Goal: Information Seeking & Learning: Learn about a topic

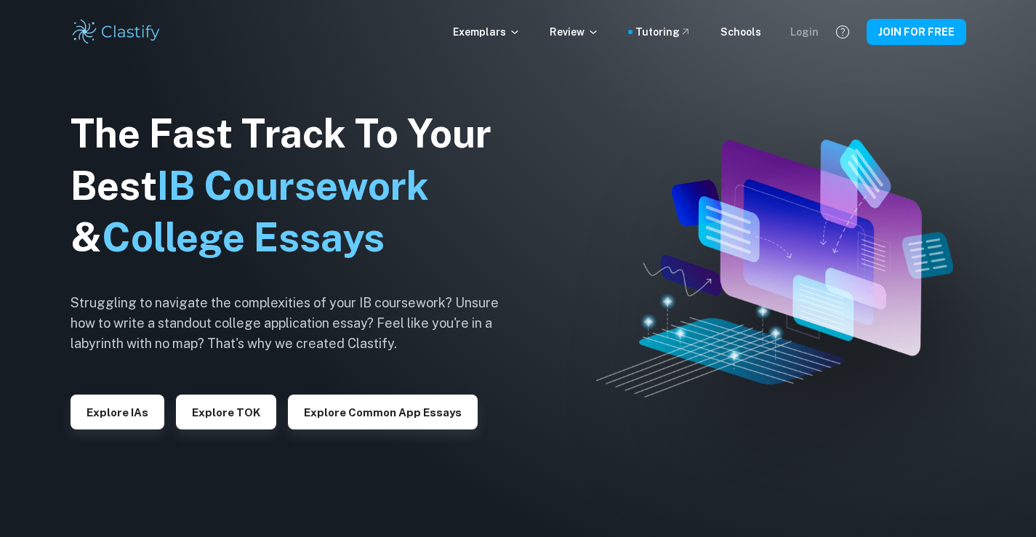
click at [809, 28] on div "Login" at bounding box center [804, 32] width 28 height 16
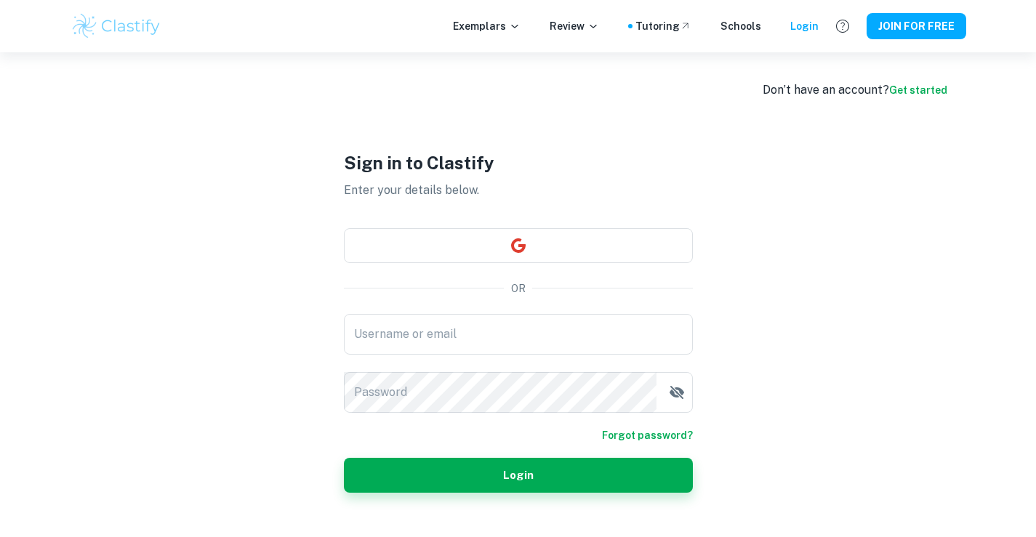
type input "Nadoun"
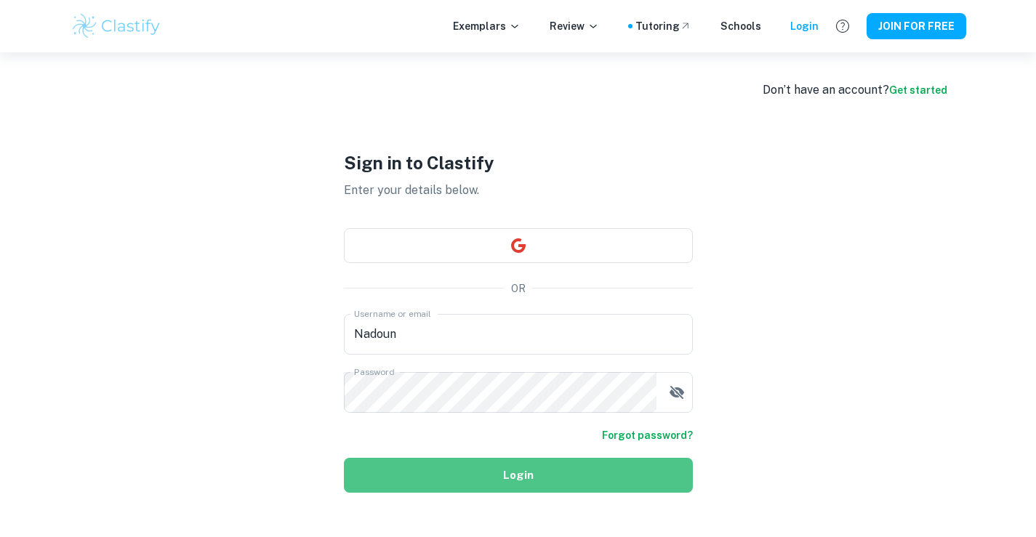
click at [488, 469] on button "Login" at bounding box center [518, 475] width 349 height 35
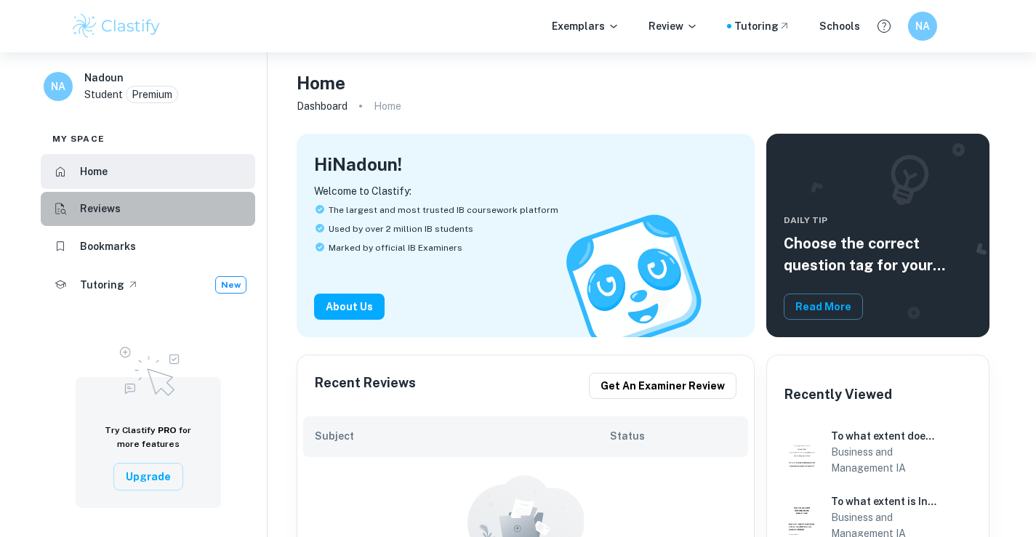
click at [95, 208] on h6 "Reviews" at bounding box center [100, 209] width 41 height 16
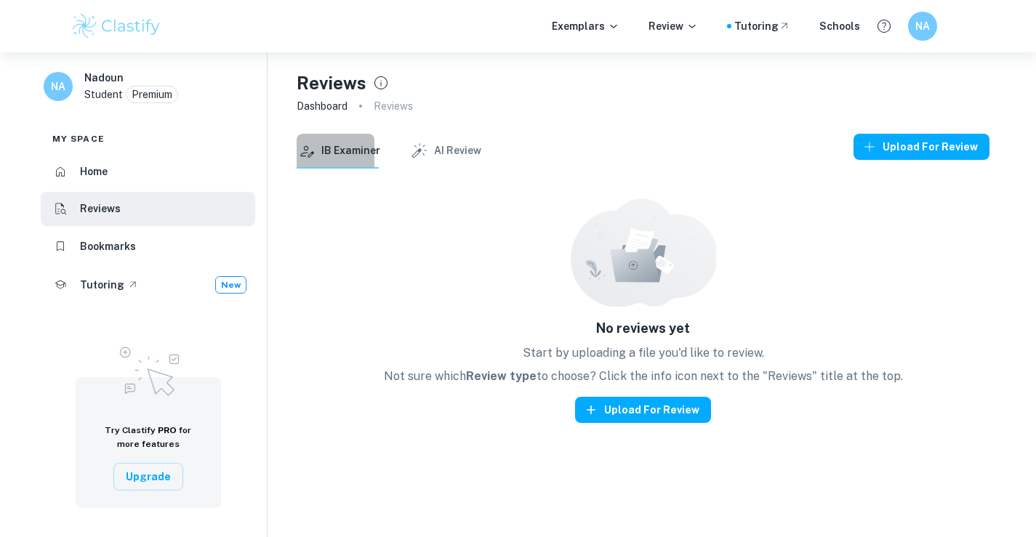
click at [313, 147] on icon "button" at bounding box center [306, 151] width 19 height 19
click at [587, 23] on p "Exemplars" at bounding box center [586, 26] width 68 height 16
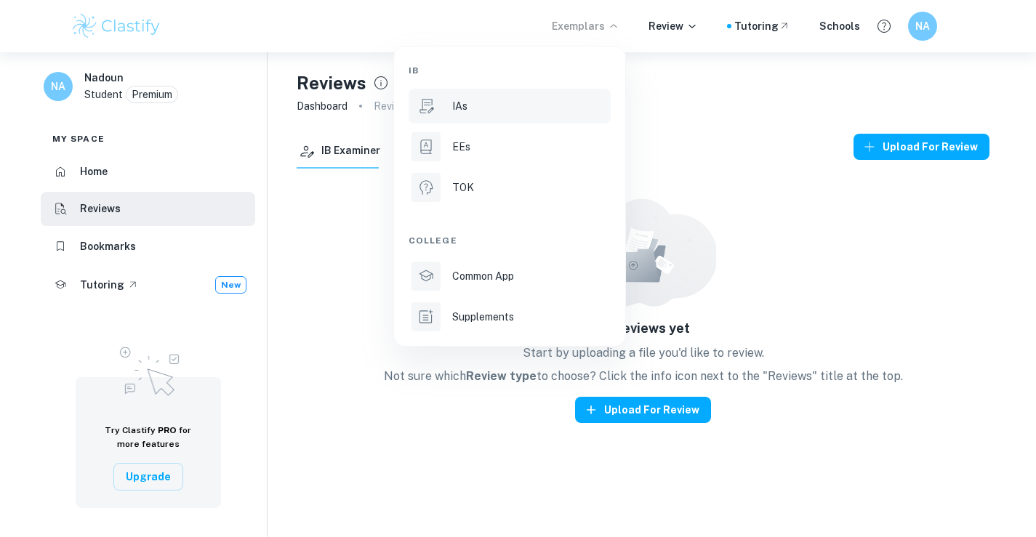
click at [459, 102] on p "IAs" at bounding box center [459, 106] width 15 height 16
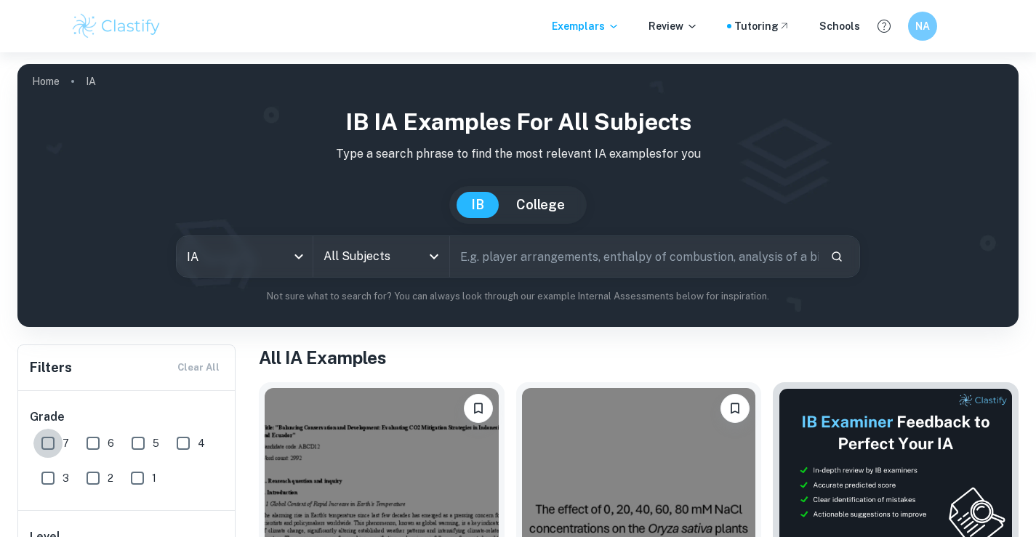
click at [39, 444] on input "7" at bounding box center [47, 443] width 29 height 29
checkbox input "true"
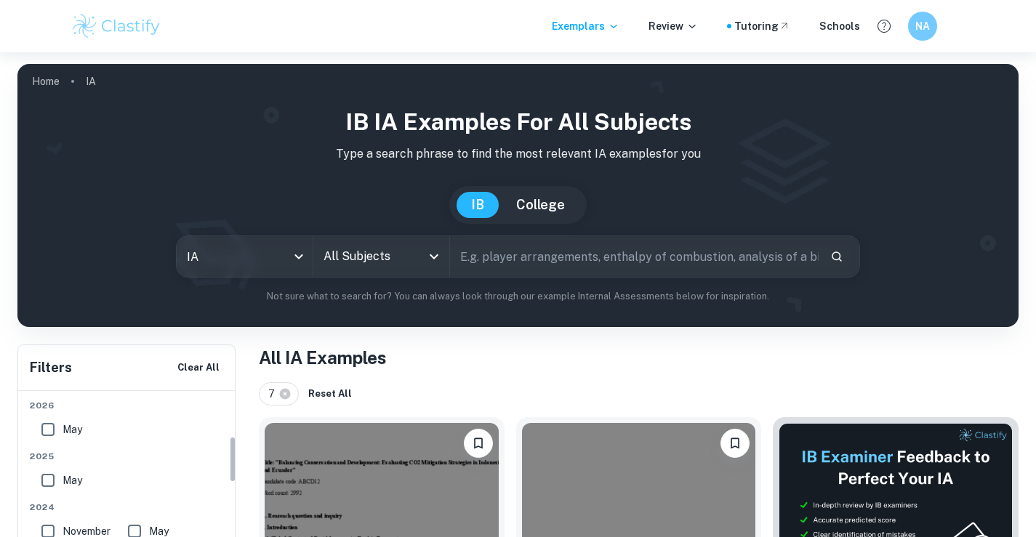
scroll to position [145, 0]
click at [104, 414] on input "SL" at bounding box center [100, 417] width 29 height 29
checkbox input "true"
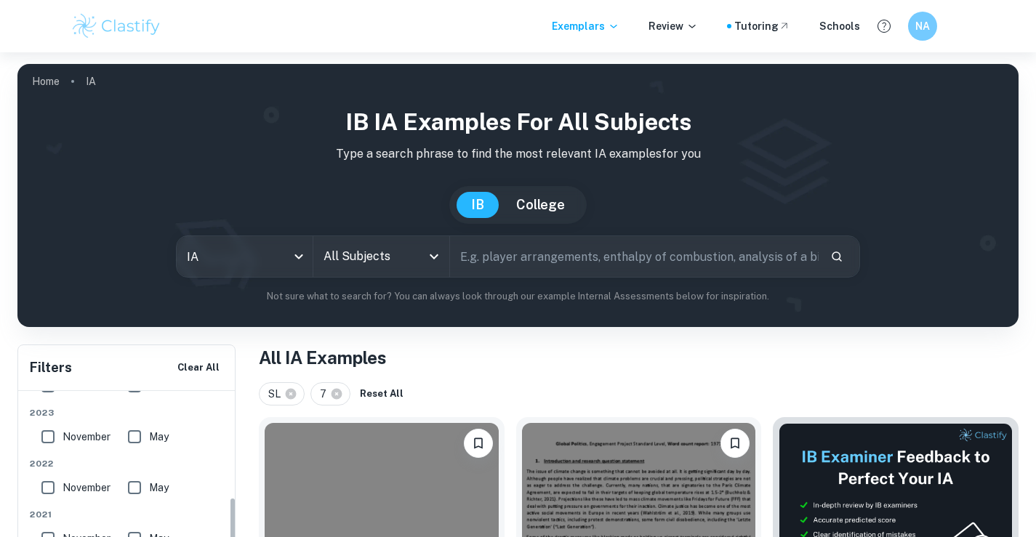
scroll to position [363, 0]
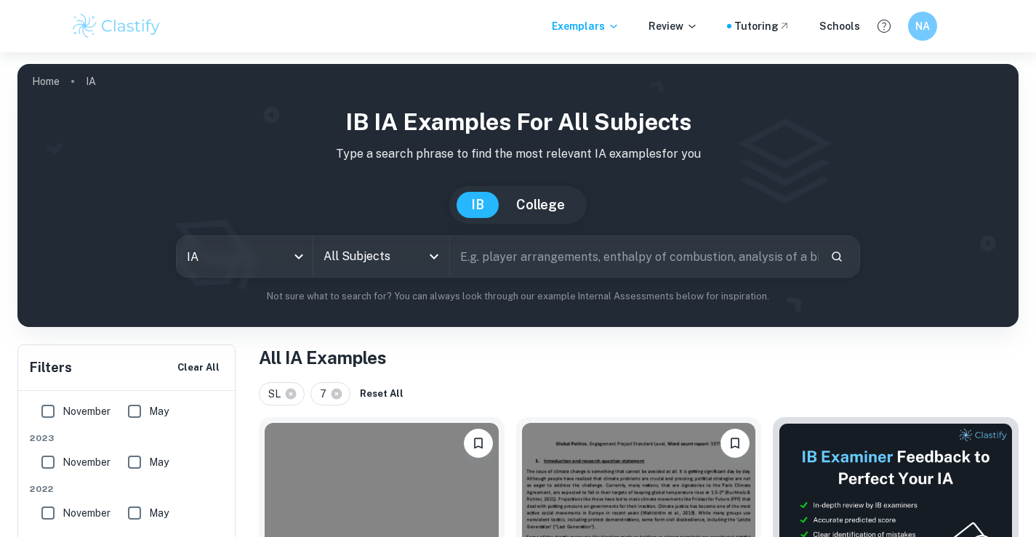
click at [47, 414] on input "November" at bounding box center [47, 411] width 29 height 29
checkbox input "true"
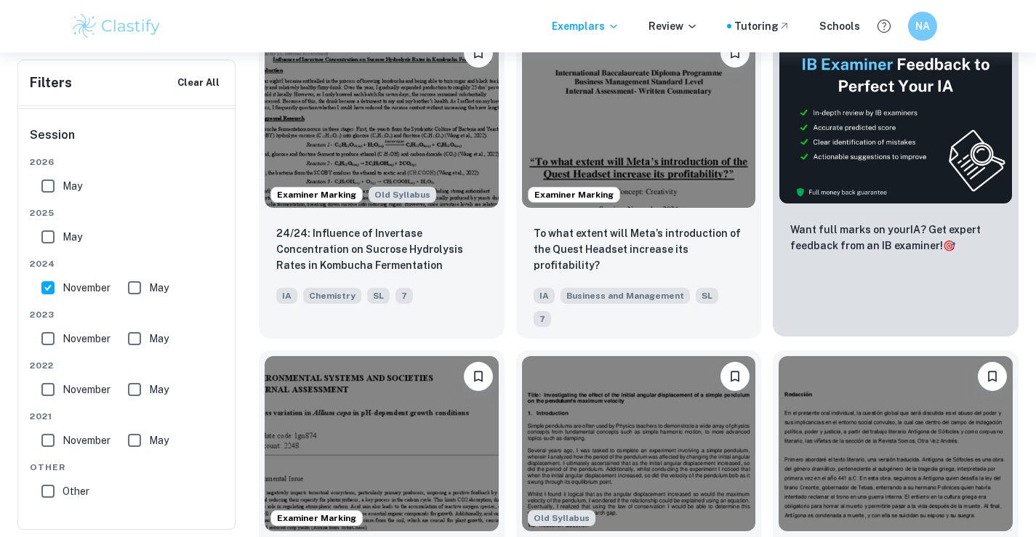
scroll to position [436, 0]
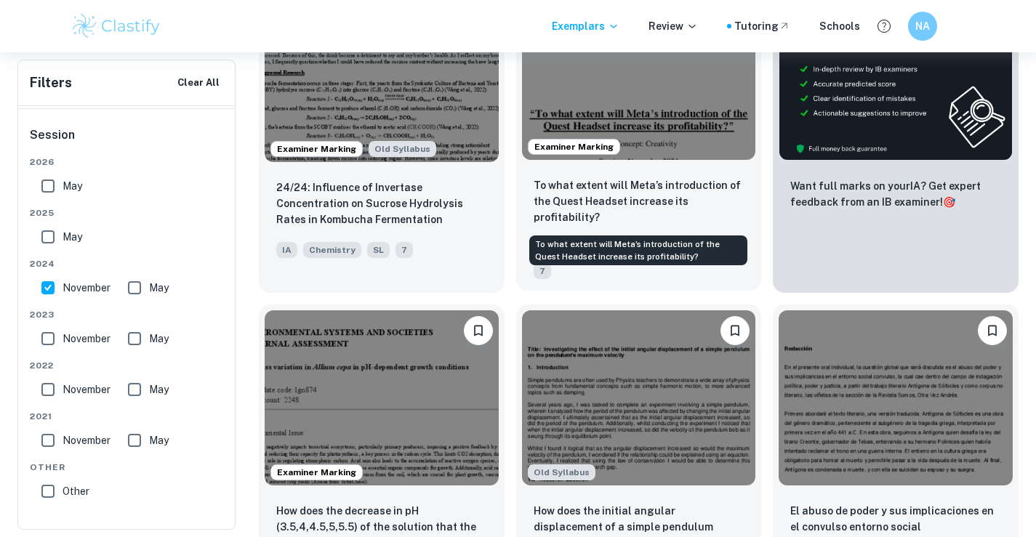
click at [622, 190] on p "To what extent will Meta’s introduction of the Quest Headset increase its profi…" at bounding box center [639, 201] width 211 height 48
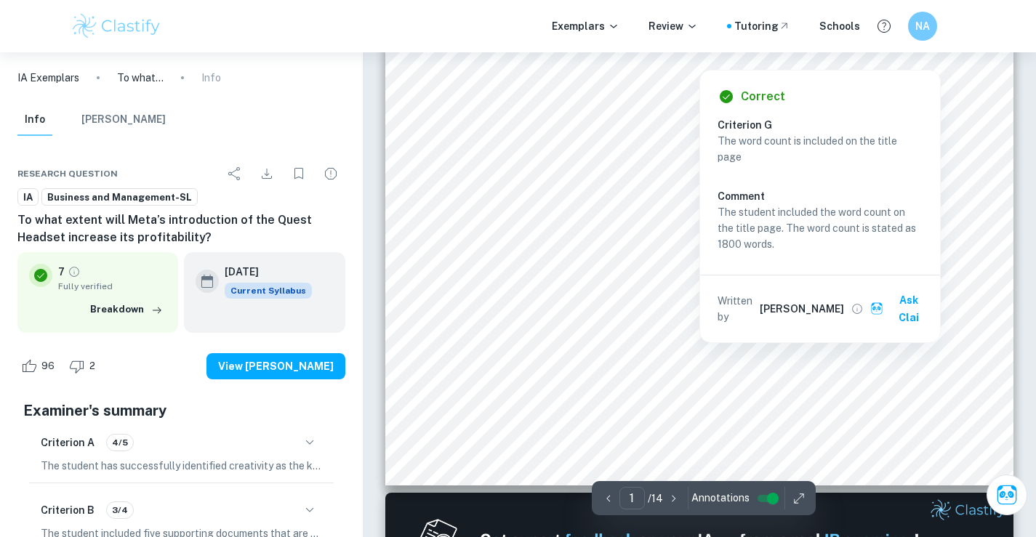
scroll to position [582, 0]
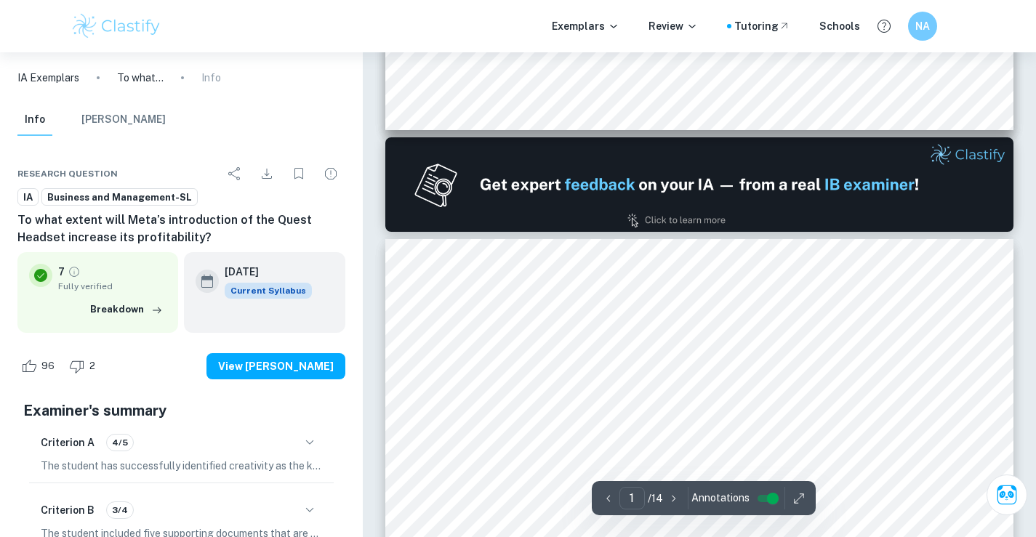
type input "2"
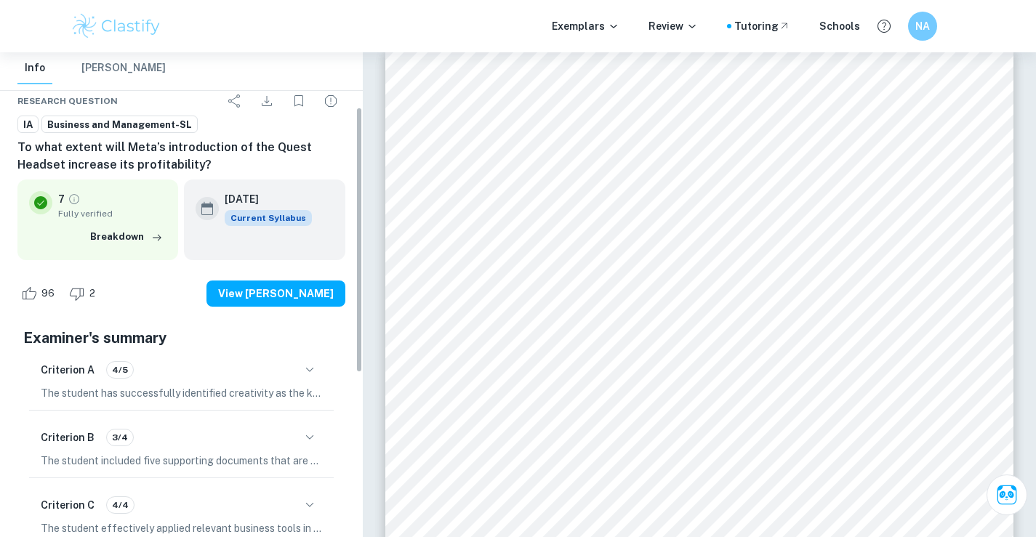
scroll to position [146, 0]
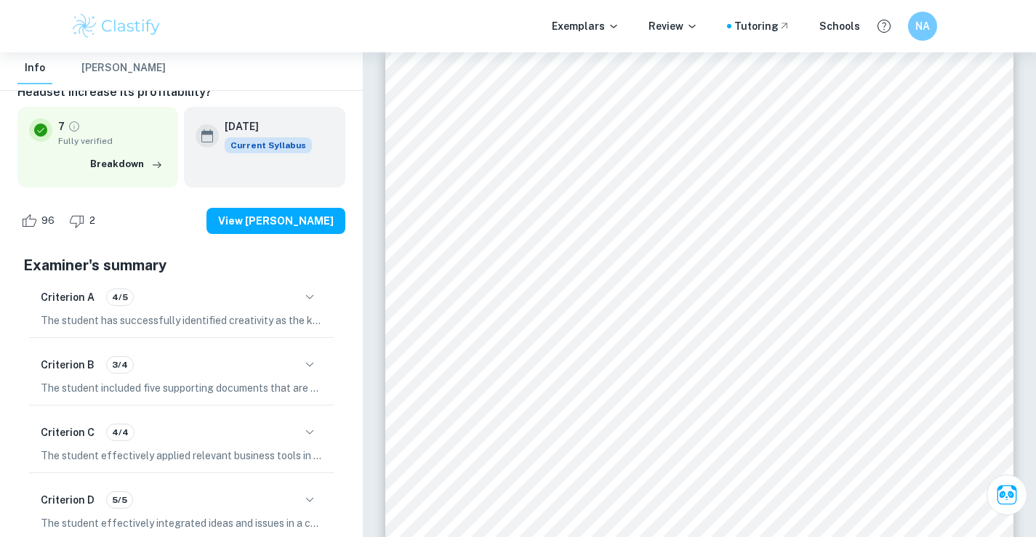
click at [307, 315] on p "The student has successfully identified creativity as the key concept for the I…" at bounding box center [181, 321] width 281 height 16
click at [310, 302] on icon "button" at bounding box center [309, 297] width 17 height 17
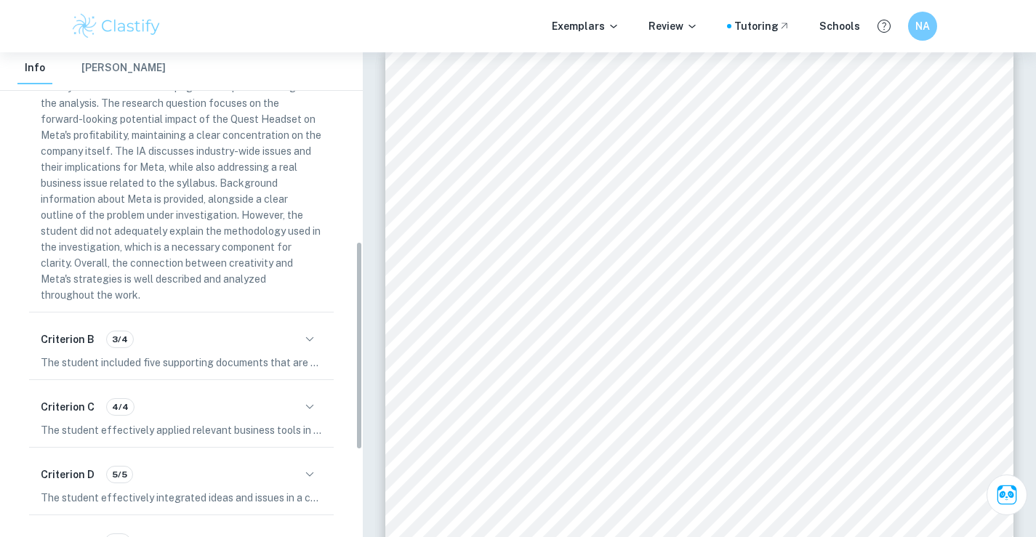
scroll to position [437, 0]
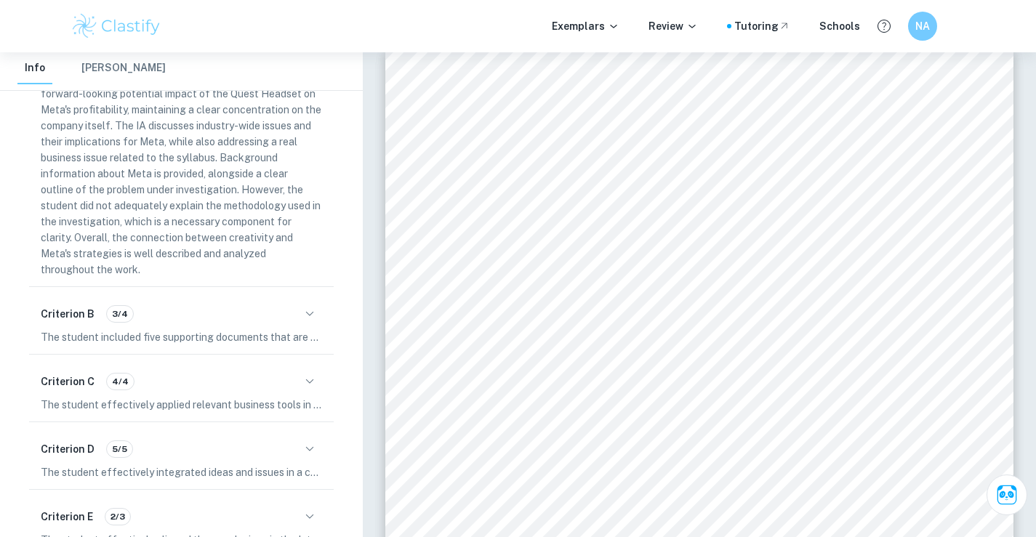
click at [306, 317] on icon "button" at bounding box center [309, 313] width 17 height 17
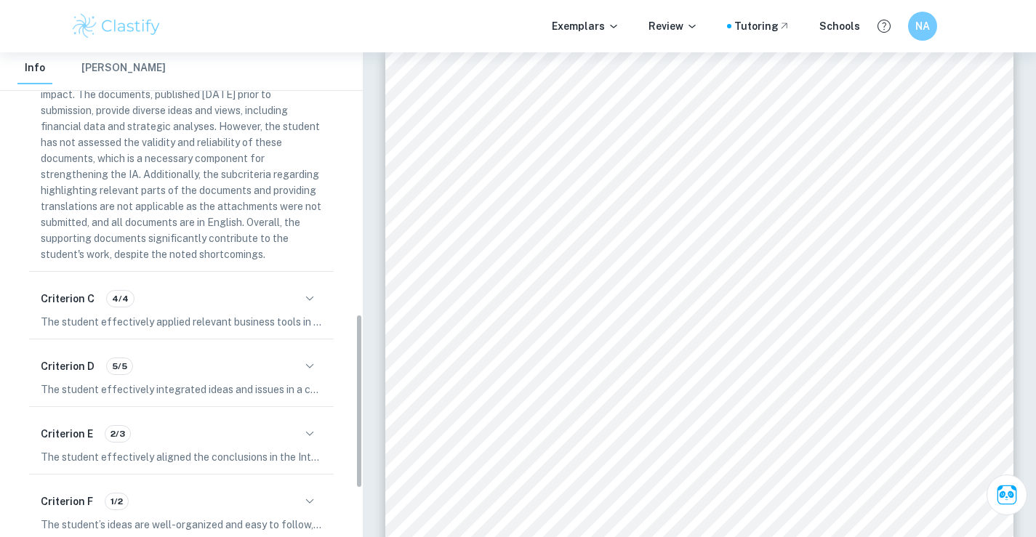
scroll to position [800, 0]
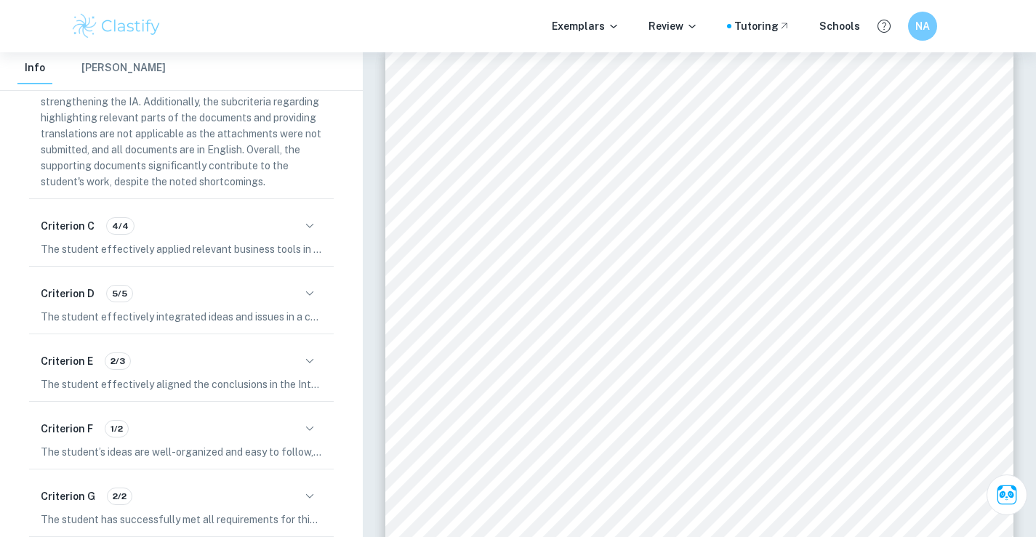
click at [297, 304] on div "Criterion D 5/5" at bounding box center [181, 293] width 281 height 25
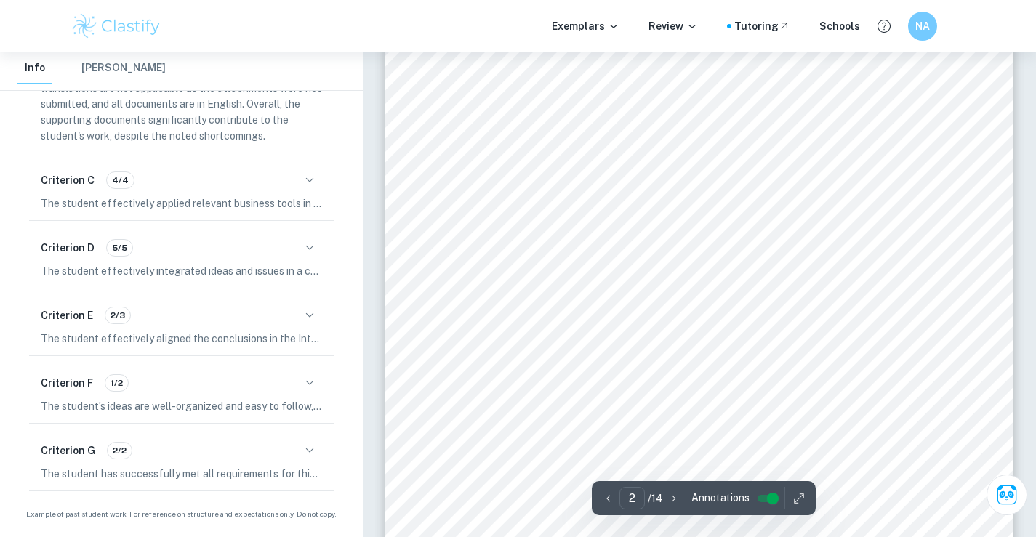
scroll to position [1381, 0]
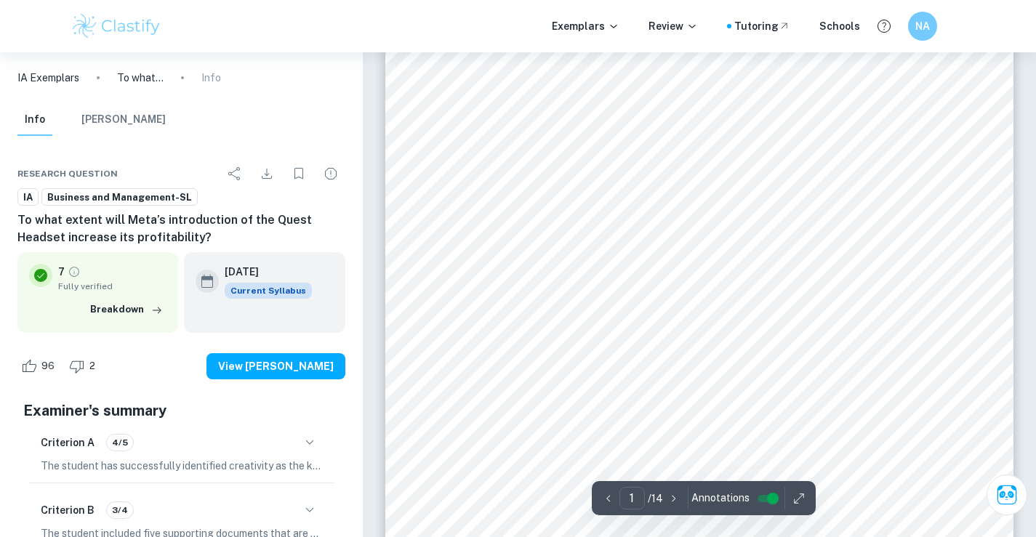
scroll to position [145, 0]
